Goal: Information Seeking & Learning: Learn about a topic

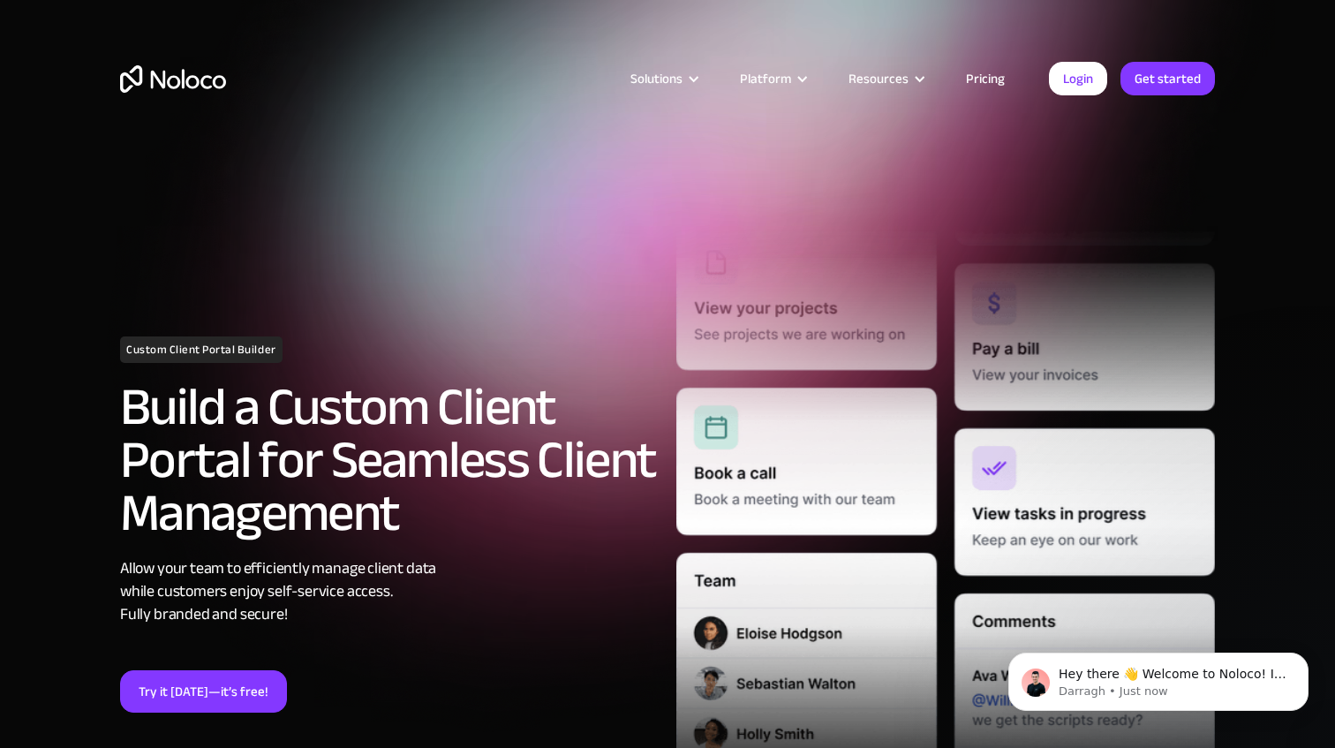
click at [989, 85] on link "Pricing" at bounding box center [985, 78] width 83 height 23
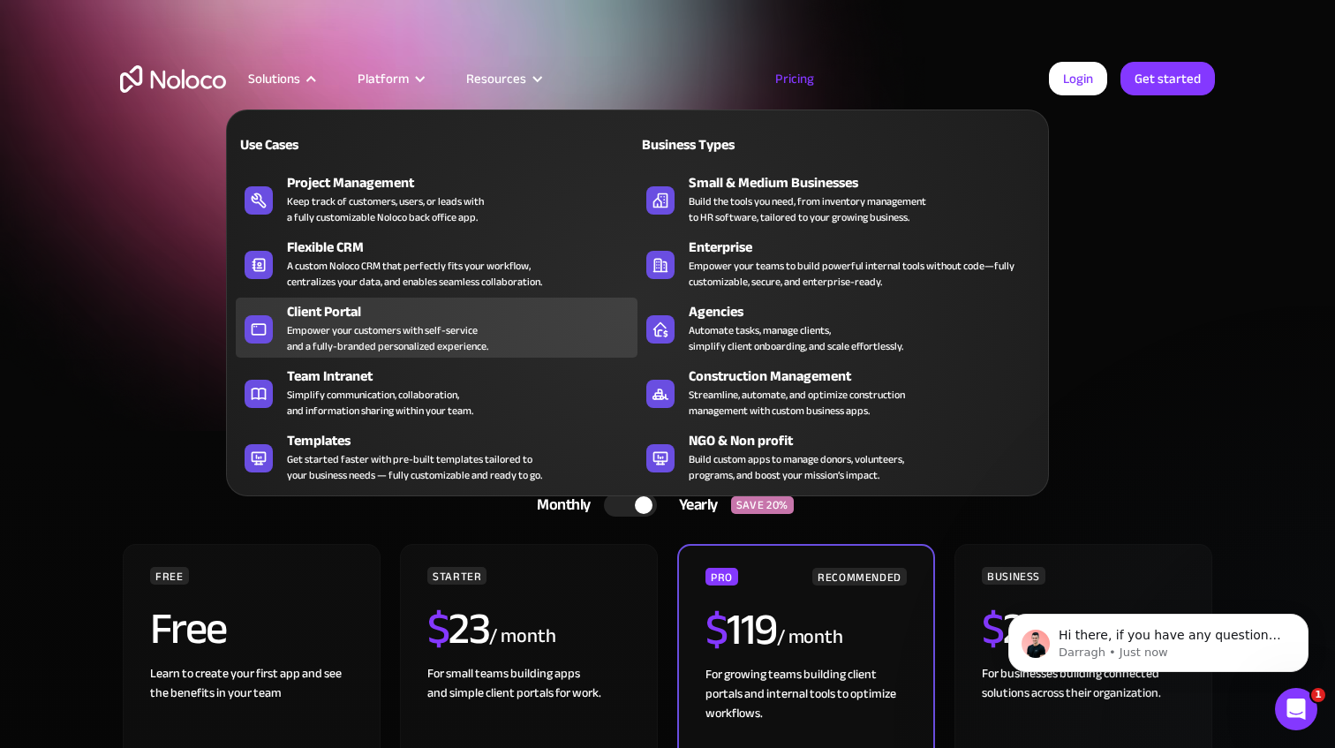
click at [528, 333] on div "Client Portal Empower your customers with self-service and a fully-branded pers…" at bounding box center [458, 327] width 342 height 53
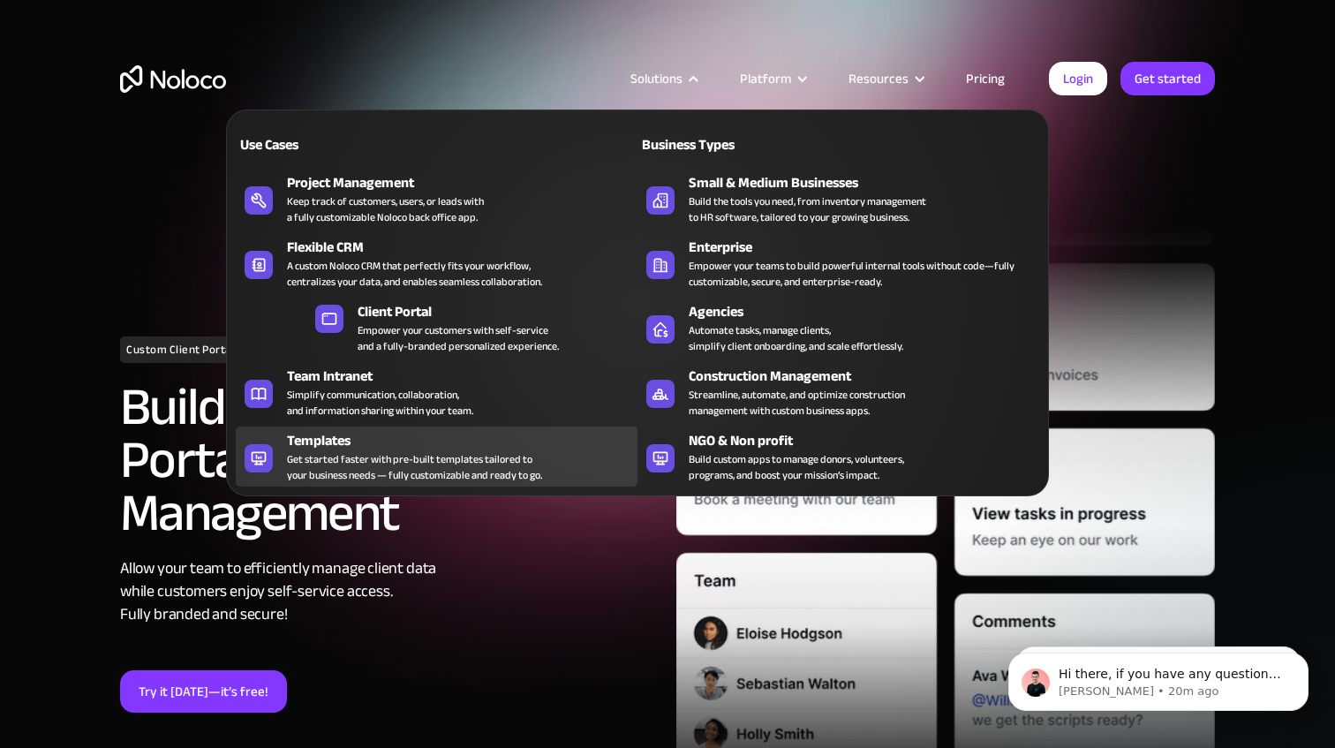
click at [534, 463] on div "Get started faster with pre-built templates tailored to your business needs — f…" at bounding box center [414, 467] width 255 height 32
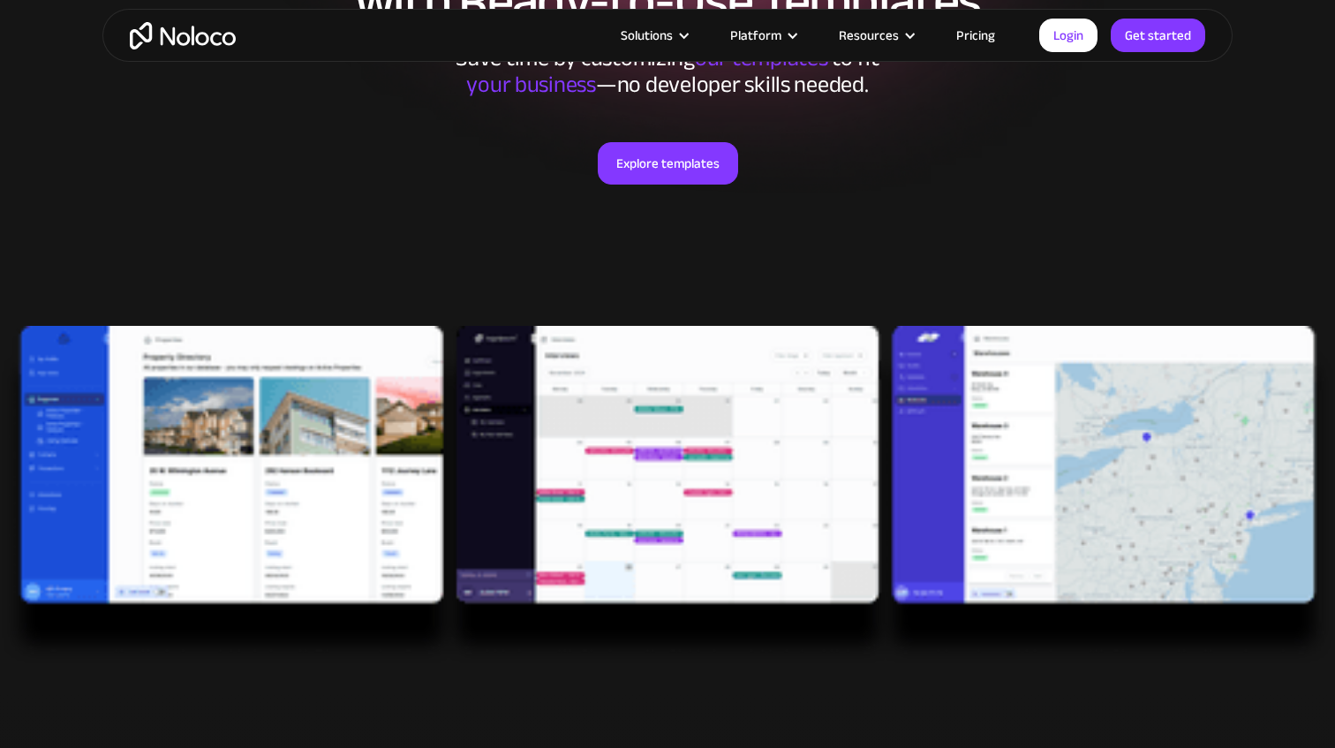
scroll to position [313, 0]
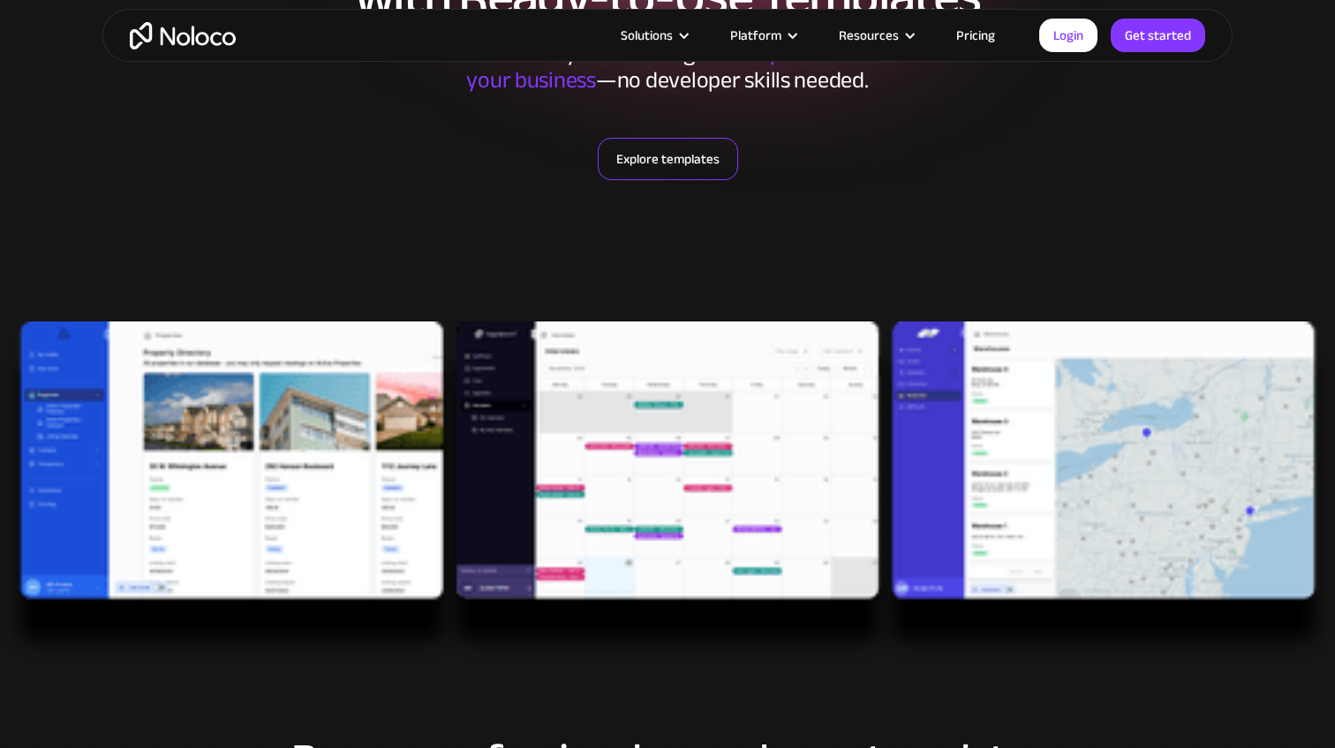
click at [679, 156] on link "Explore templates" at bounding box center [668, 159] width 140 height 42
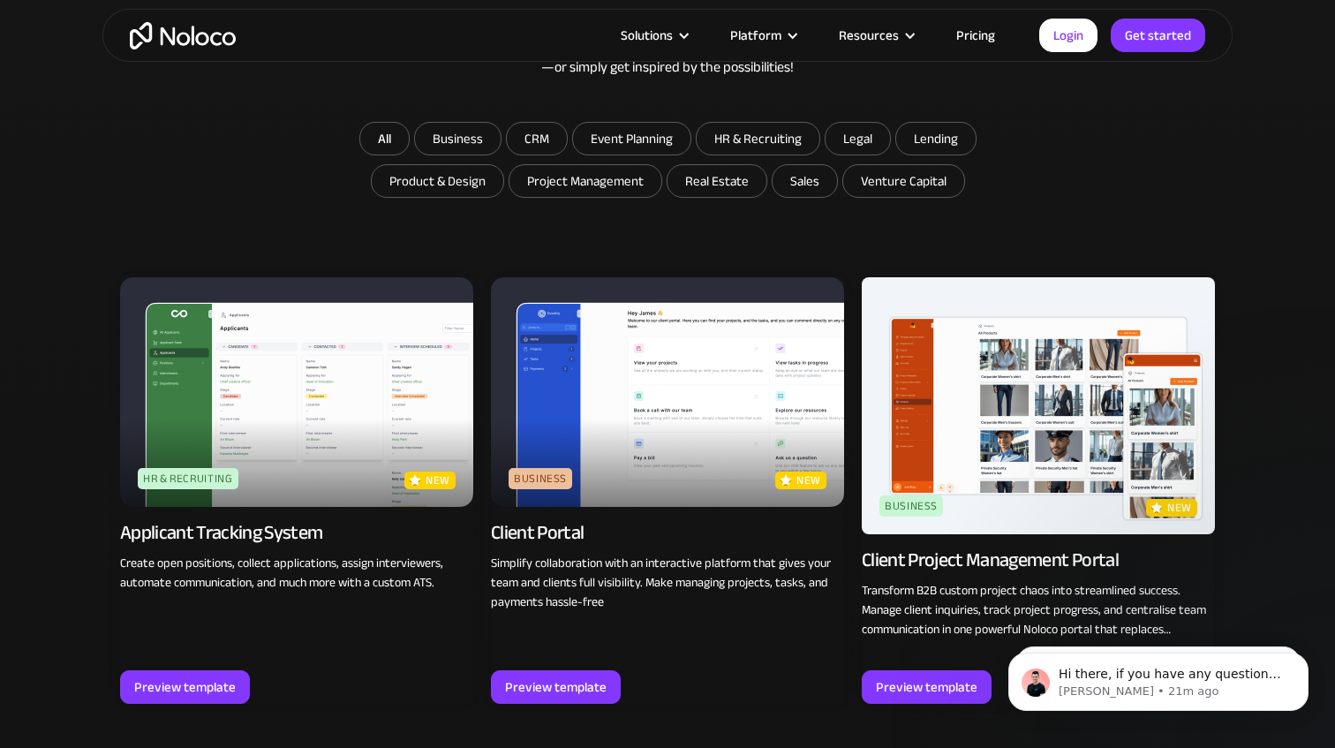
scroll to position [1098, 0]
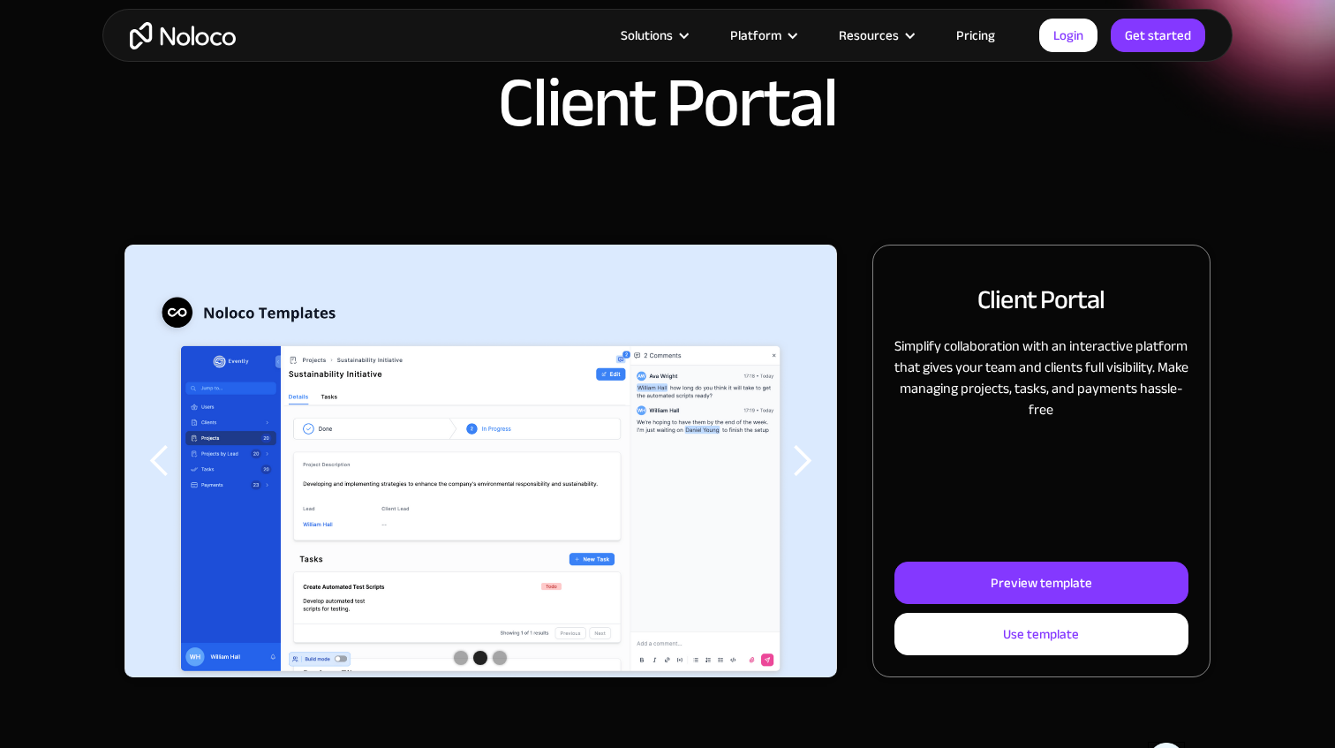
scroll to position [82, 0]
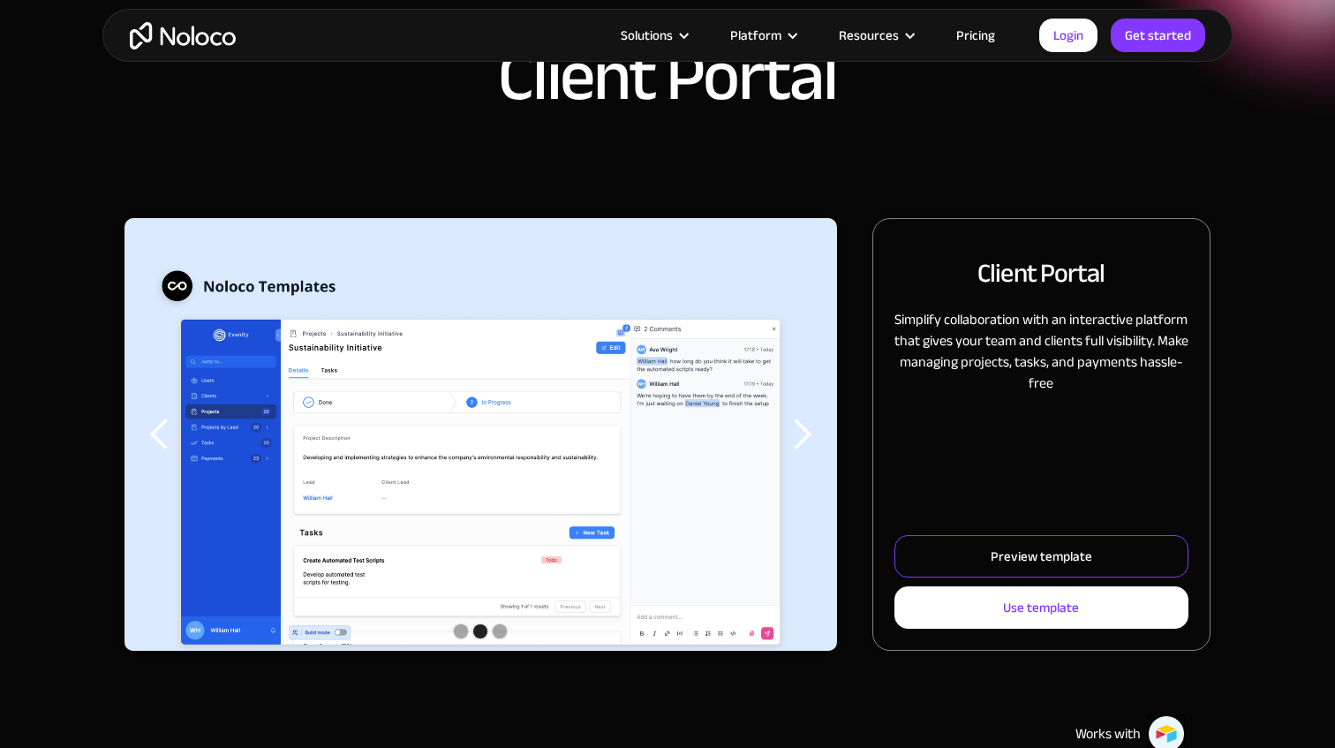
click at [1026, 555] on div "Preview template" at bounding box center [1042, 556] width 102 height 23
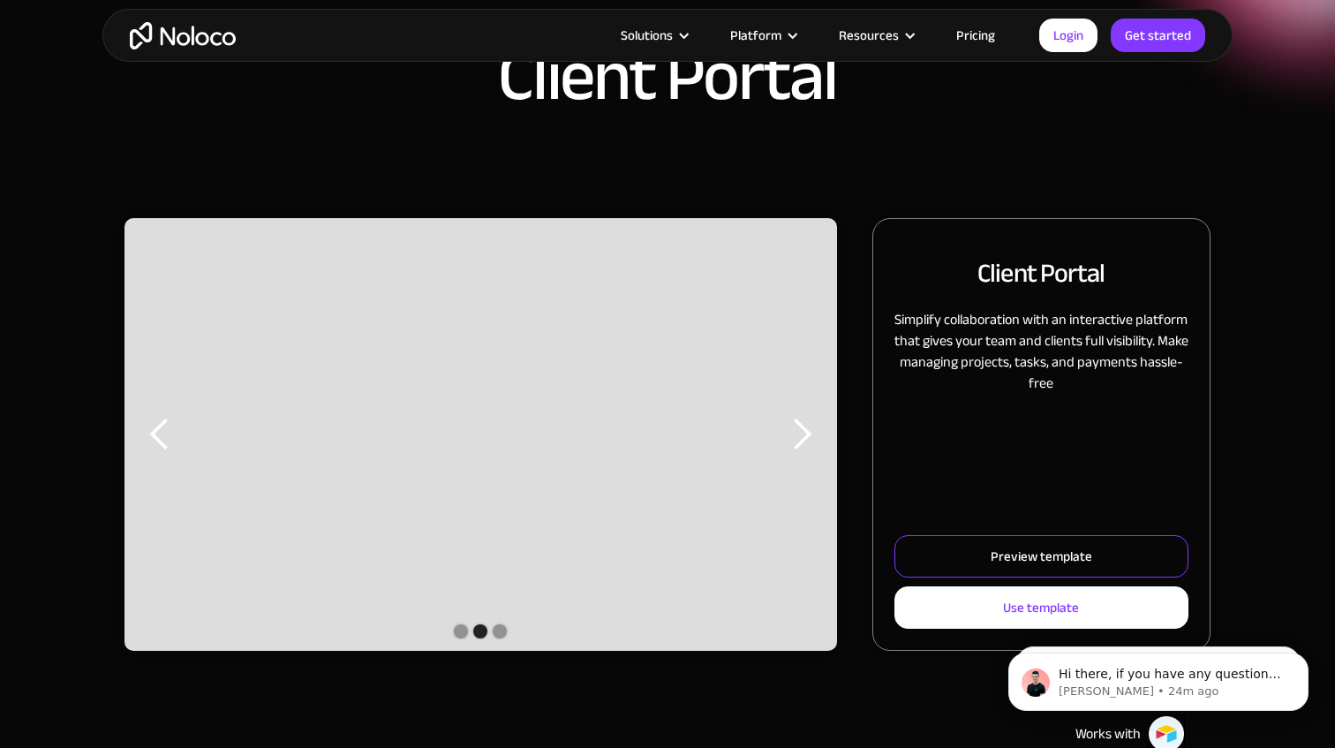
scroll to position [0, 0]
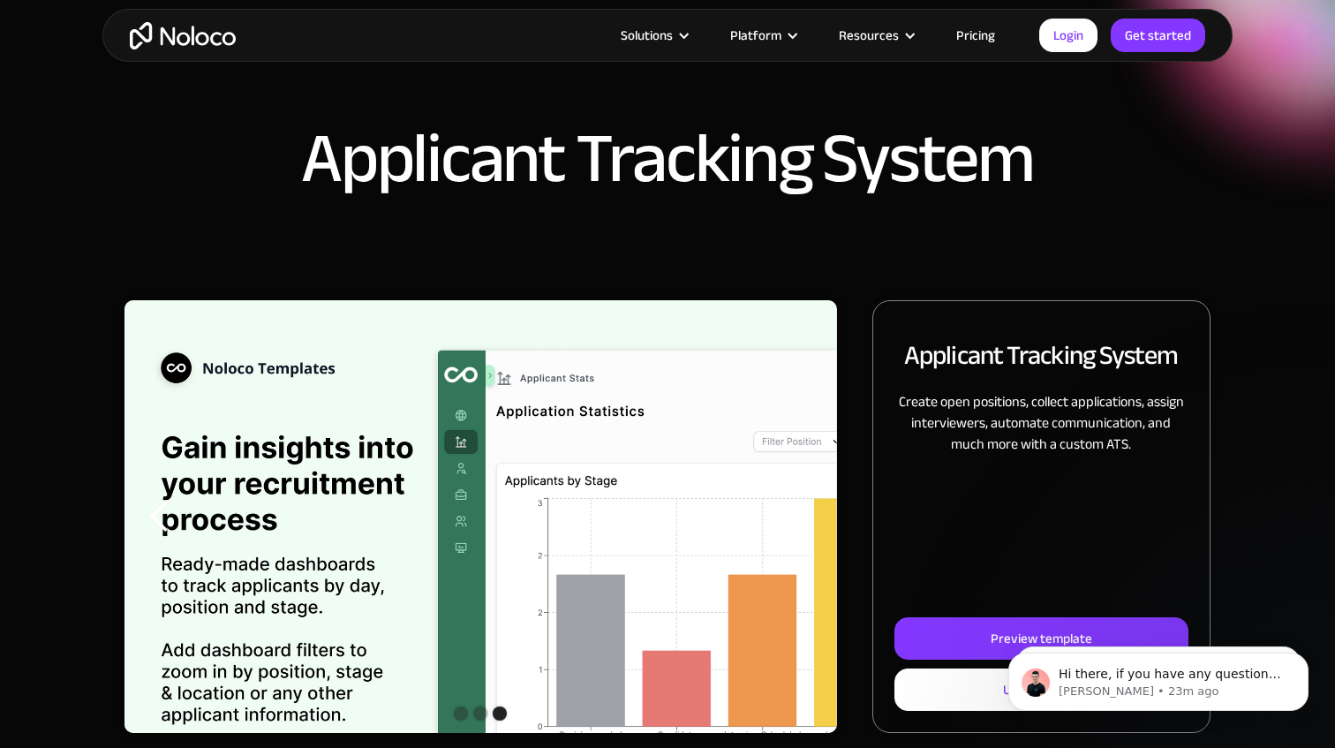
scroll to position [4, 0]
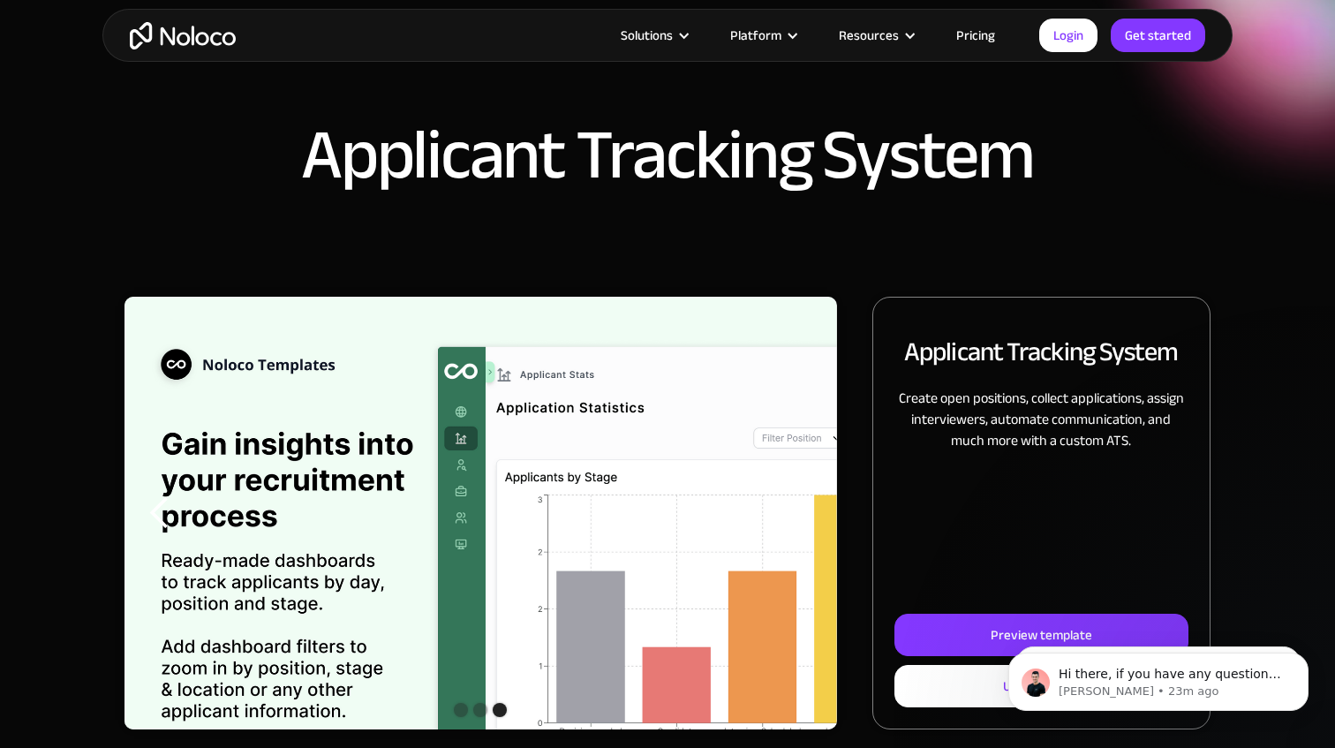
click at [1026, 629] on body "Hi there, if you have any questions about our pricing, just let us know! Darrag…" at bounding box center [1158, 678] width 339 height 110
click at [1024, 635] on body "Hi there, if you have any questions about our pricing, just let us know! Darrag…" at bounding box center [1158, 678] width 339 height 110
click at [990, 627] on body "Hi there, if you have any questions about our pricing, just let us know! Darrag…" at bounding box center [1158, 678] width 339 height 110
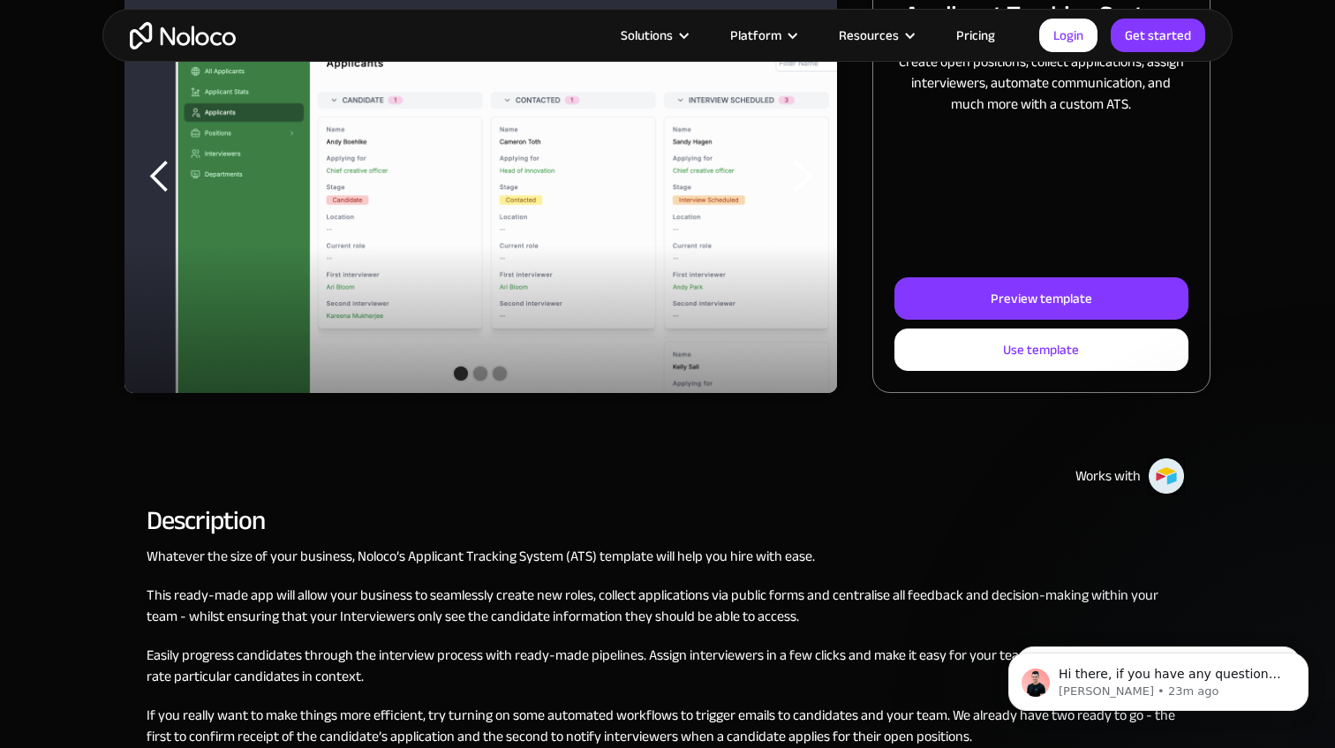
scroll to position [371, 0]
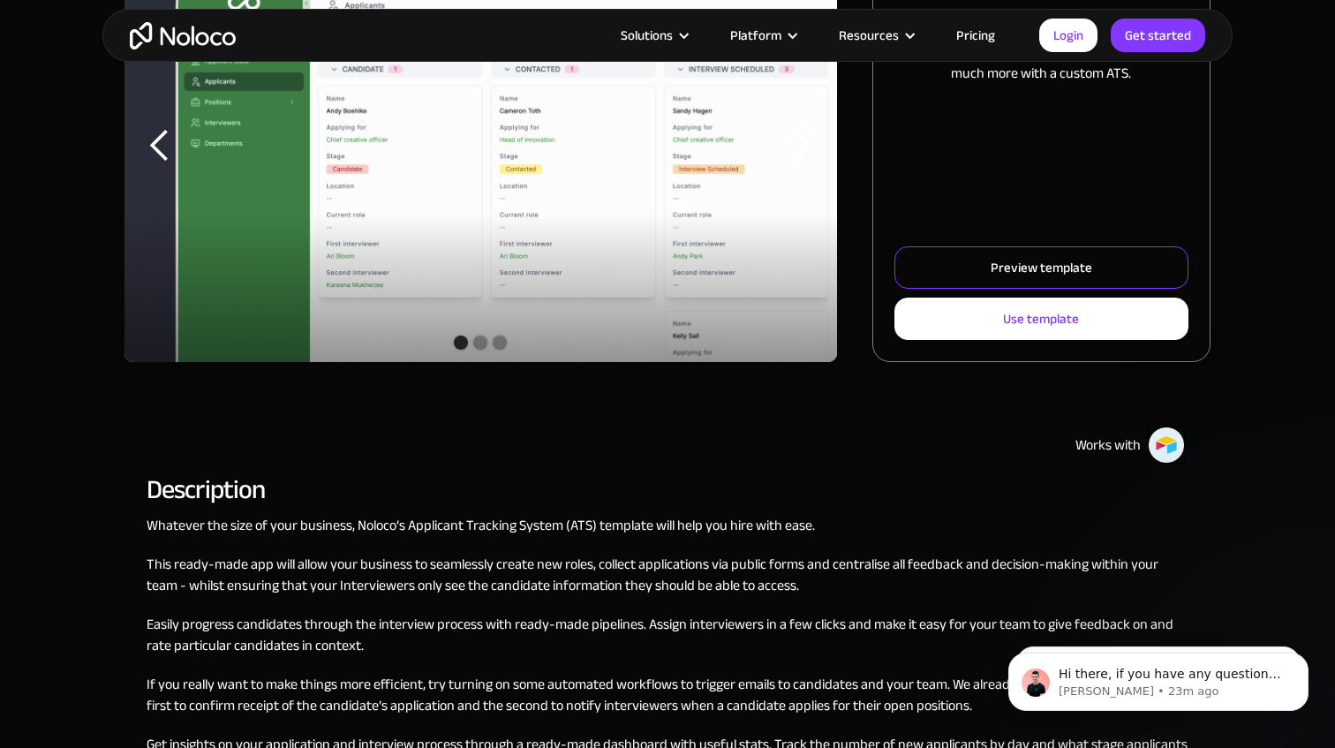
click at [1022, 270] on div "Preview template" at bounding box center [1042, 267] width 102 height 23
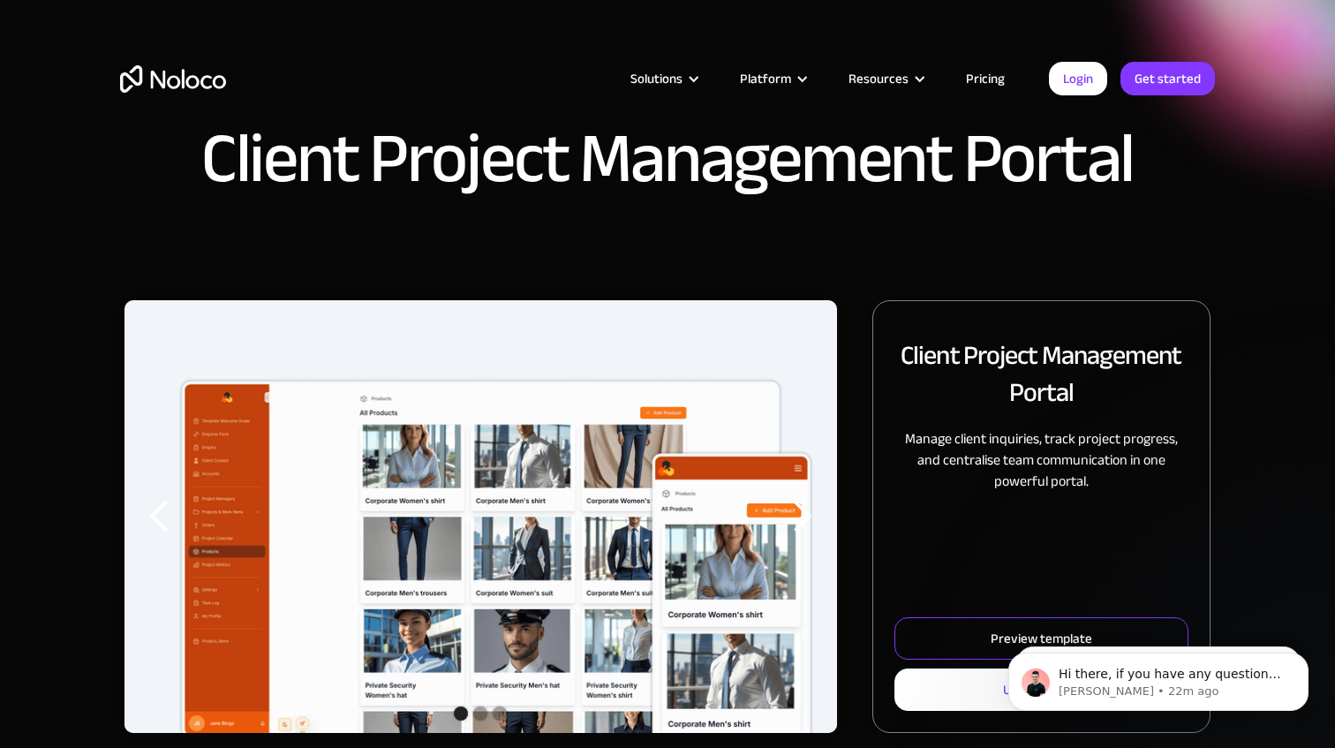
click at [990, 635] on link "Preview template" at bounding box center [1042, 638] width 294 height 42
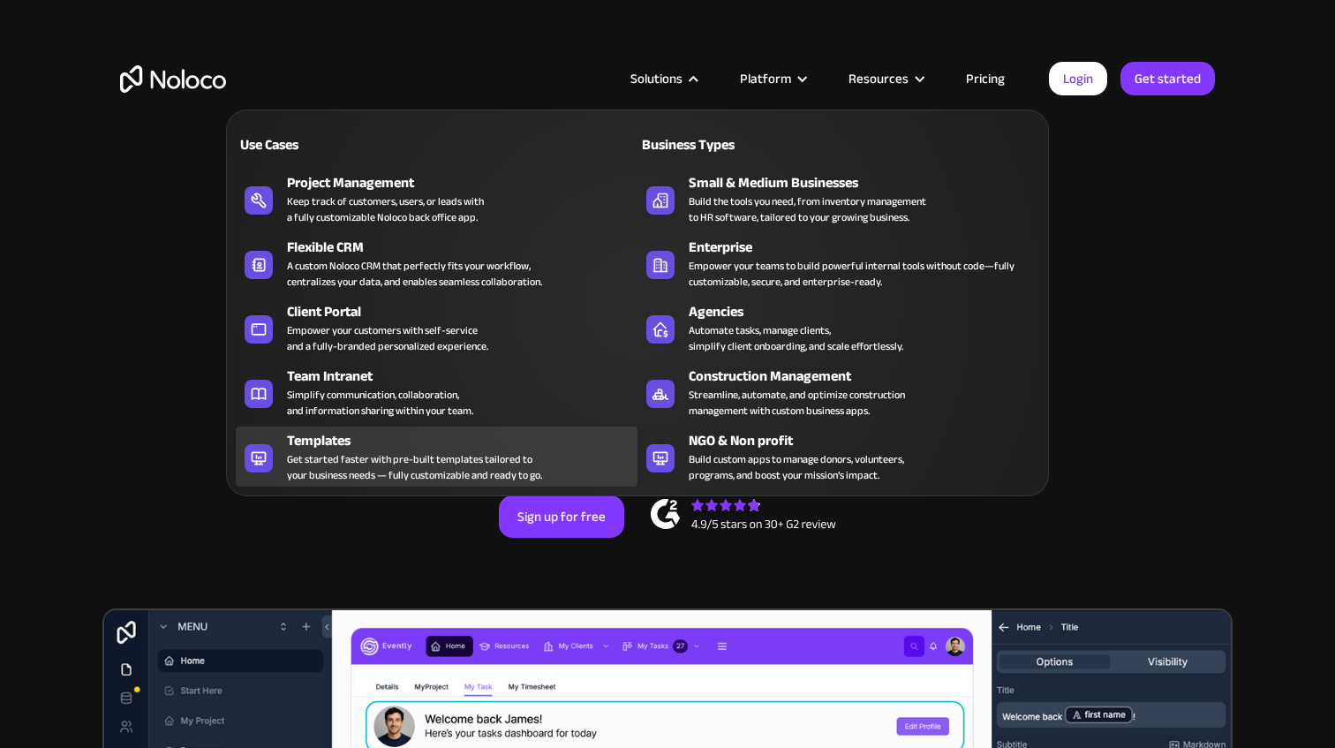
click at [405, 472] on div "Get started faster with pre-built templates tailored to your business needs — f…" at bounding box center [414, 467] width 255 height 32
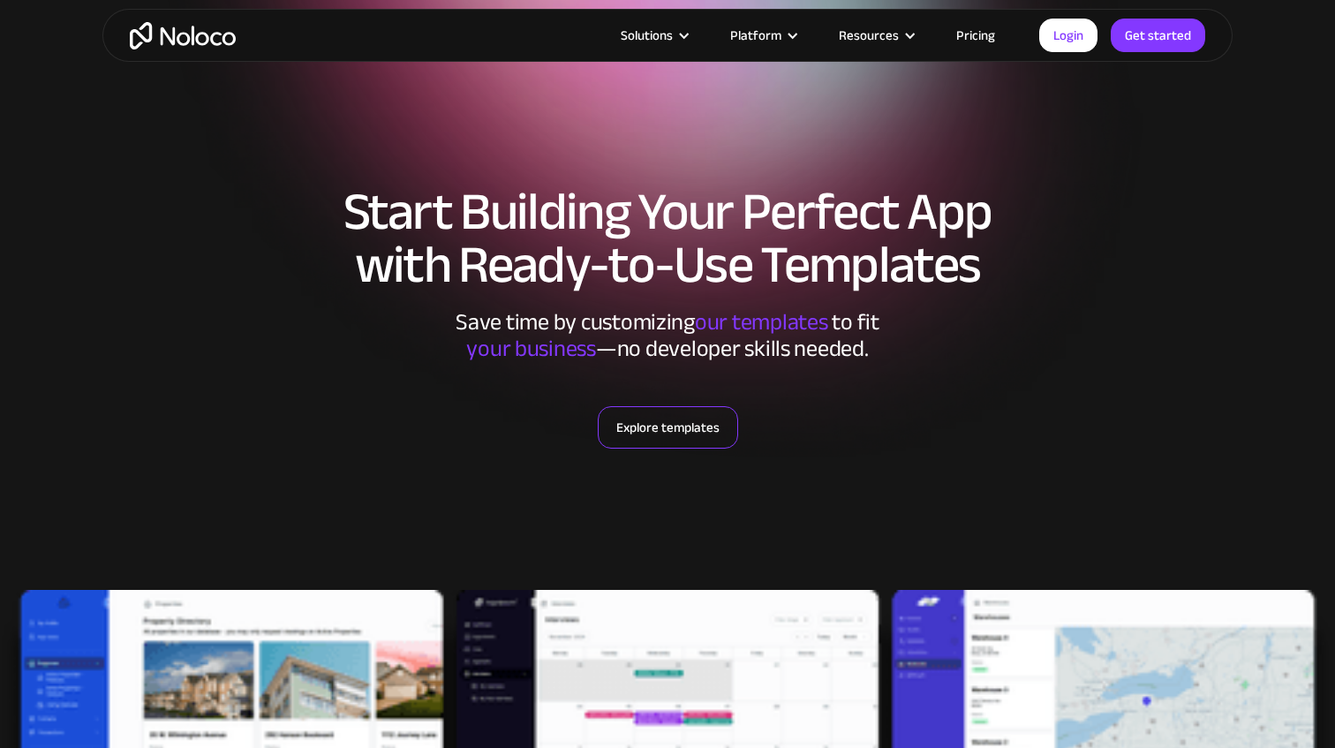
click at [690, 425] on link "Explore templates" at bounding box center [668, 427] width 140 height 42
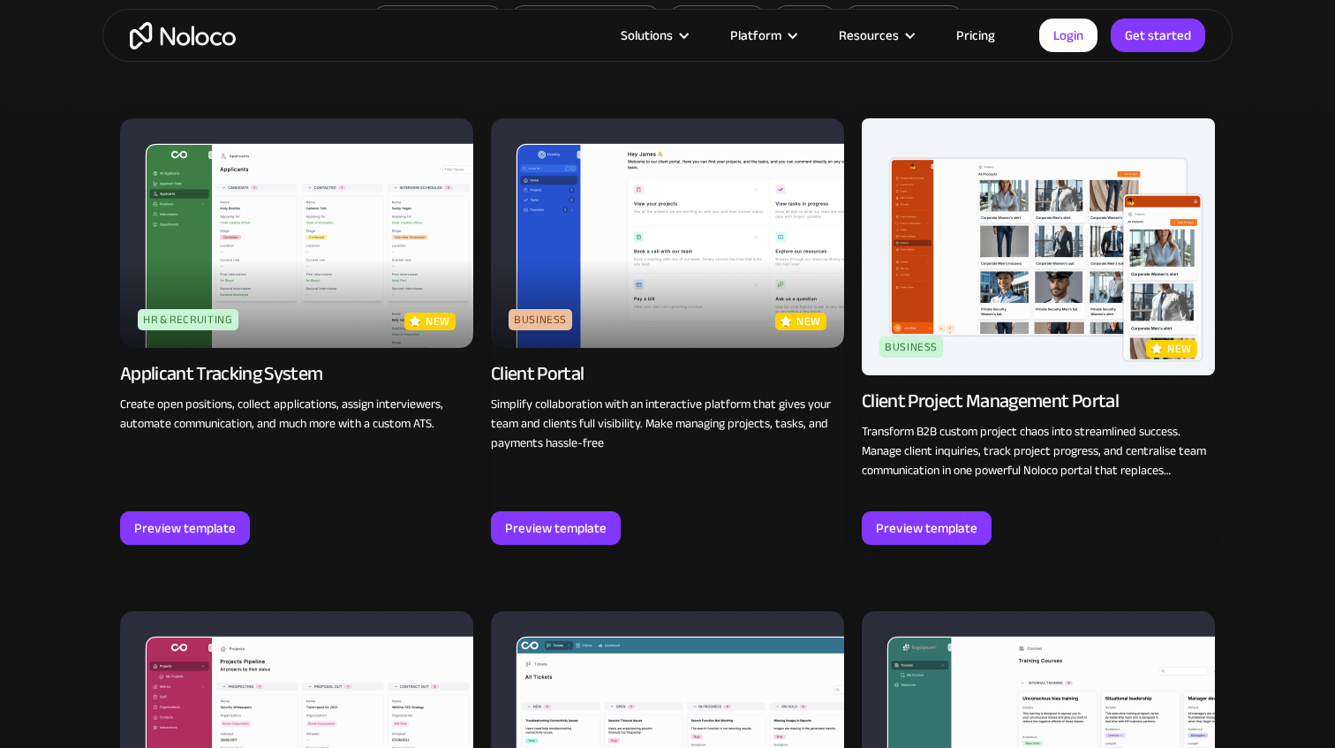
scroll to position [1259, 0]
